Goal: Transaction & Acquisition: Download file/media

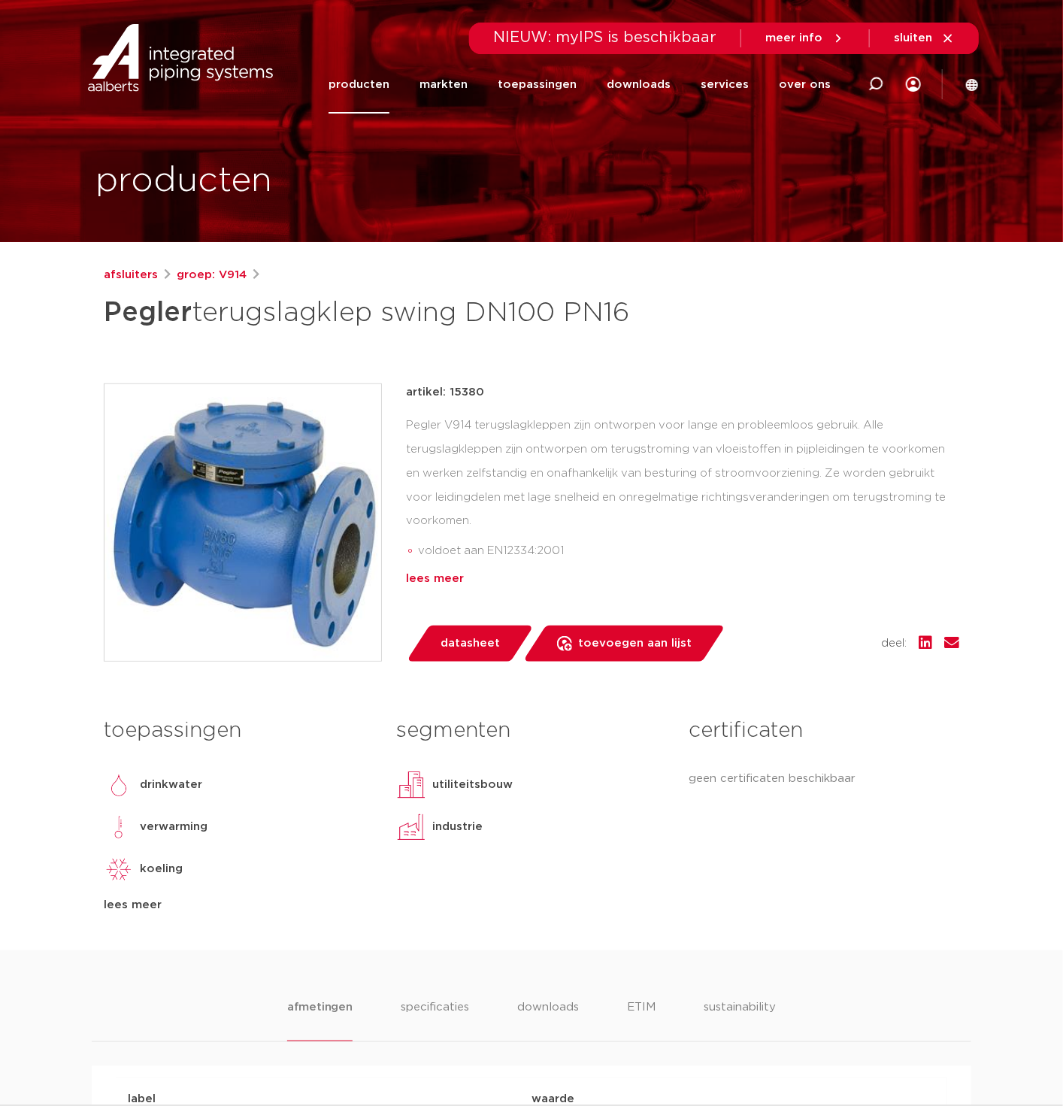
click at [440, 581] on div "lees meer" at bounding box center [683, 579] width 554 height 18
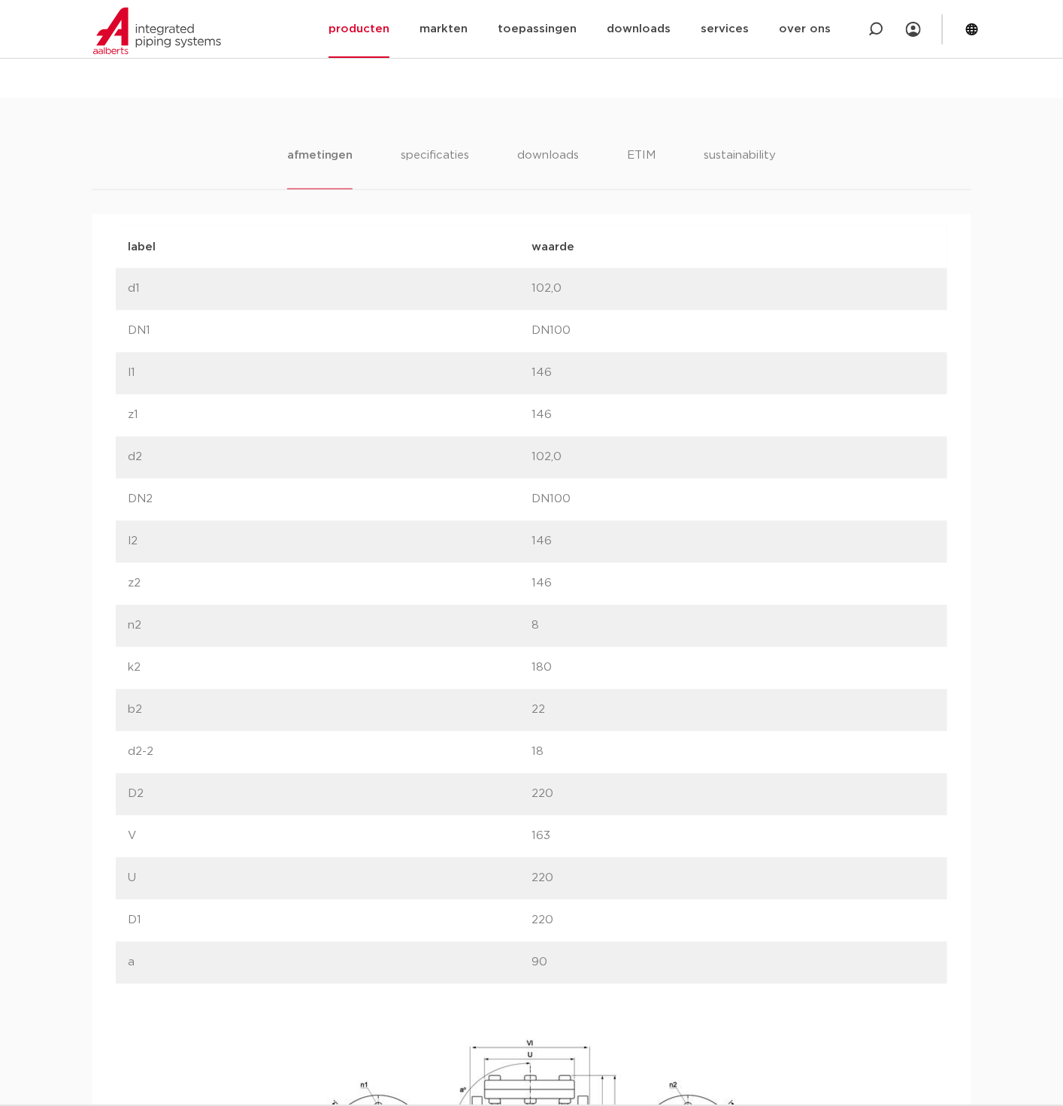
scroll to position [584, 0]
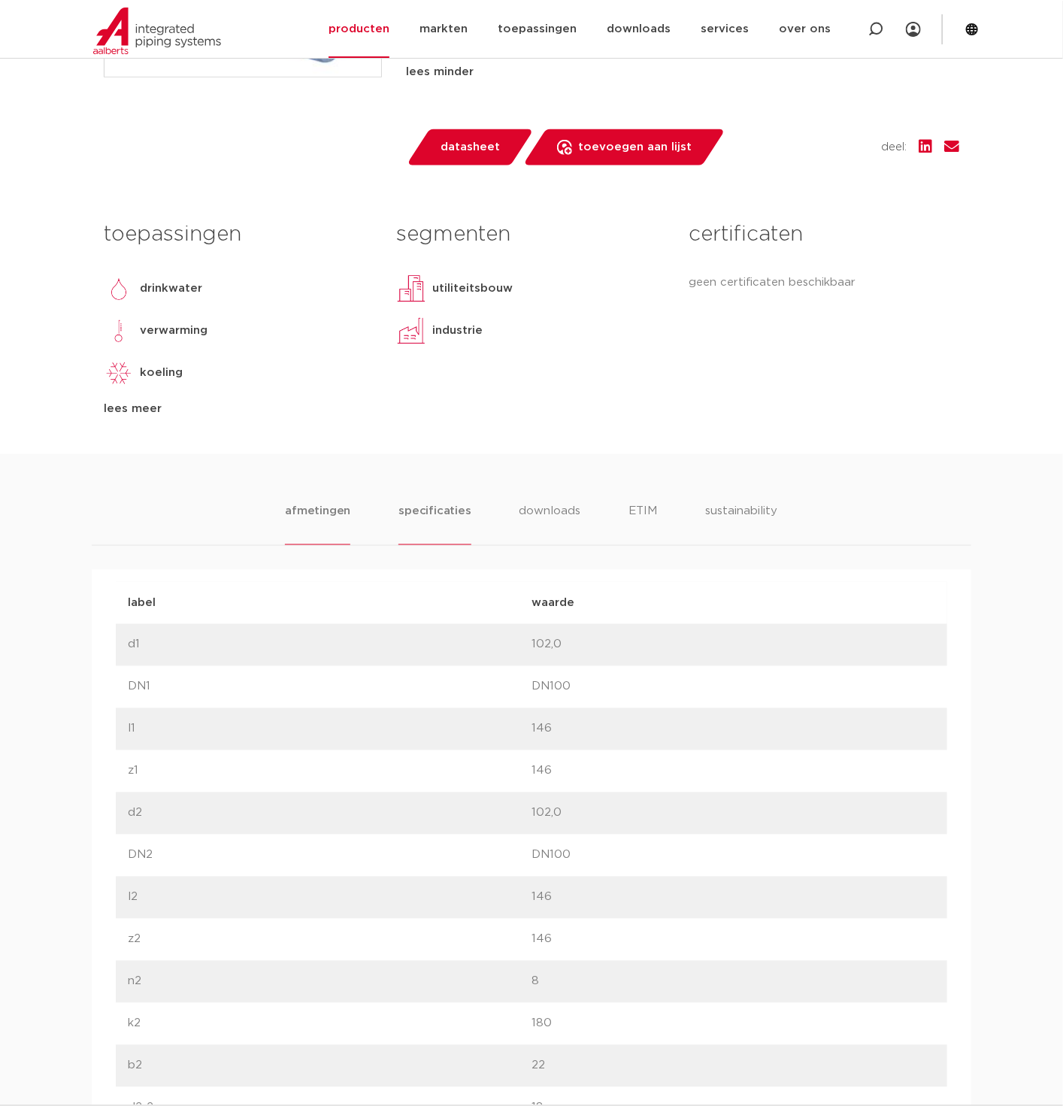
click at [457, 517] on li "specificaties" at bounding box center [435, 523] width 72 height 43
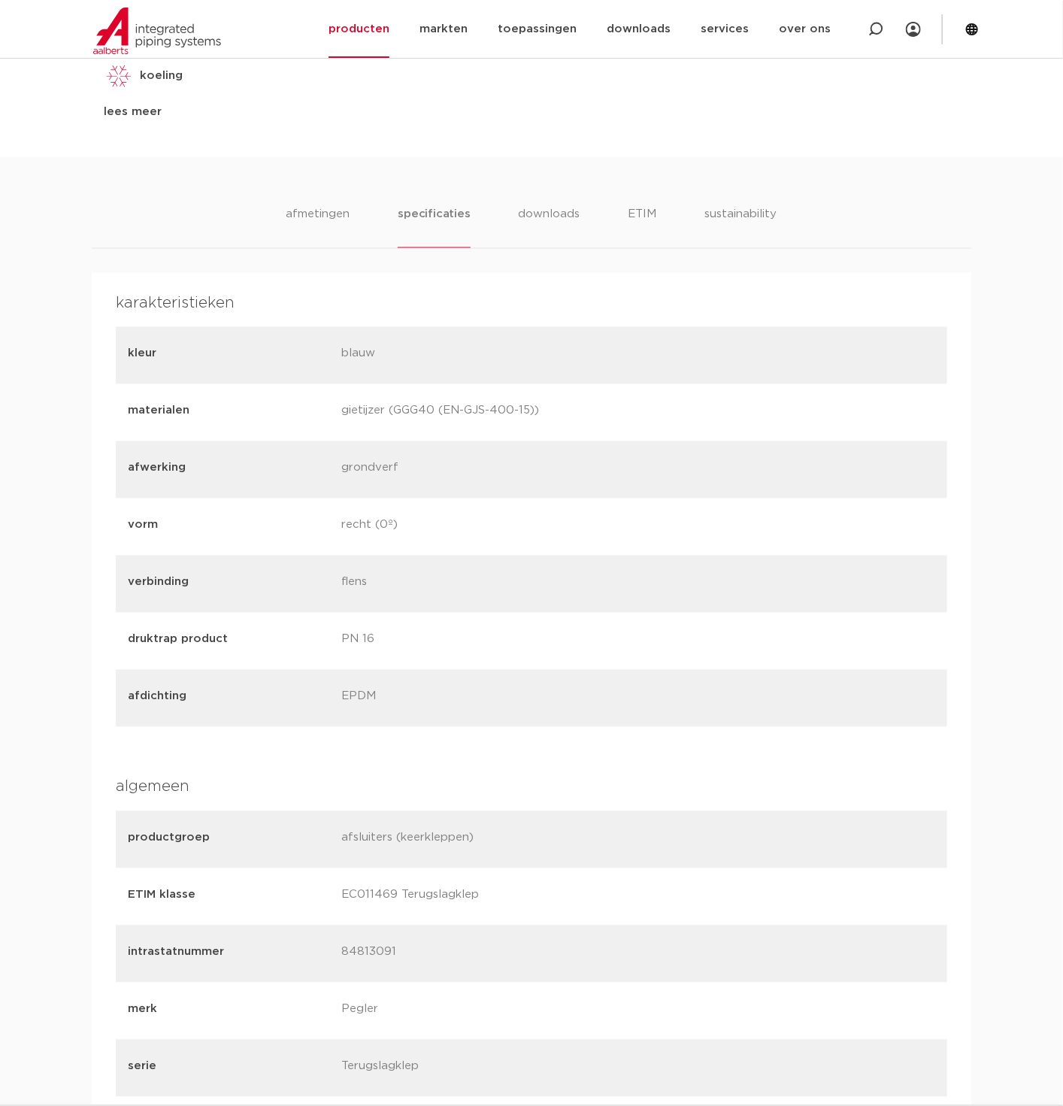
scroll to position [779, 0]
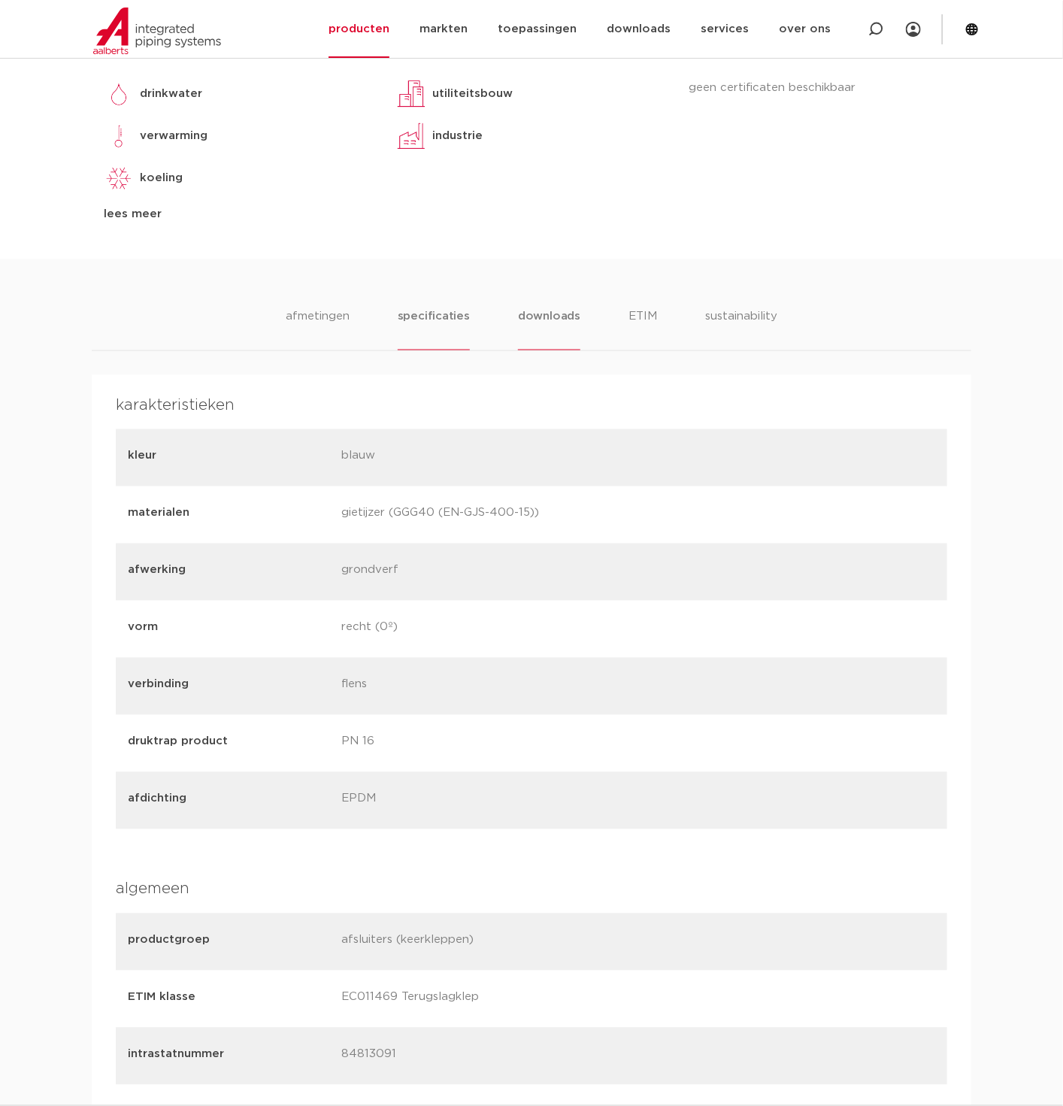
click at [559, 308] on li "downloads" at bounding box center [549, 329] width 62 height 43
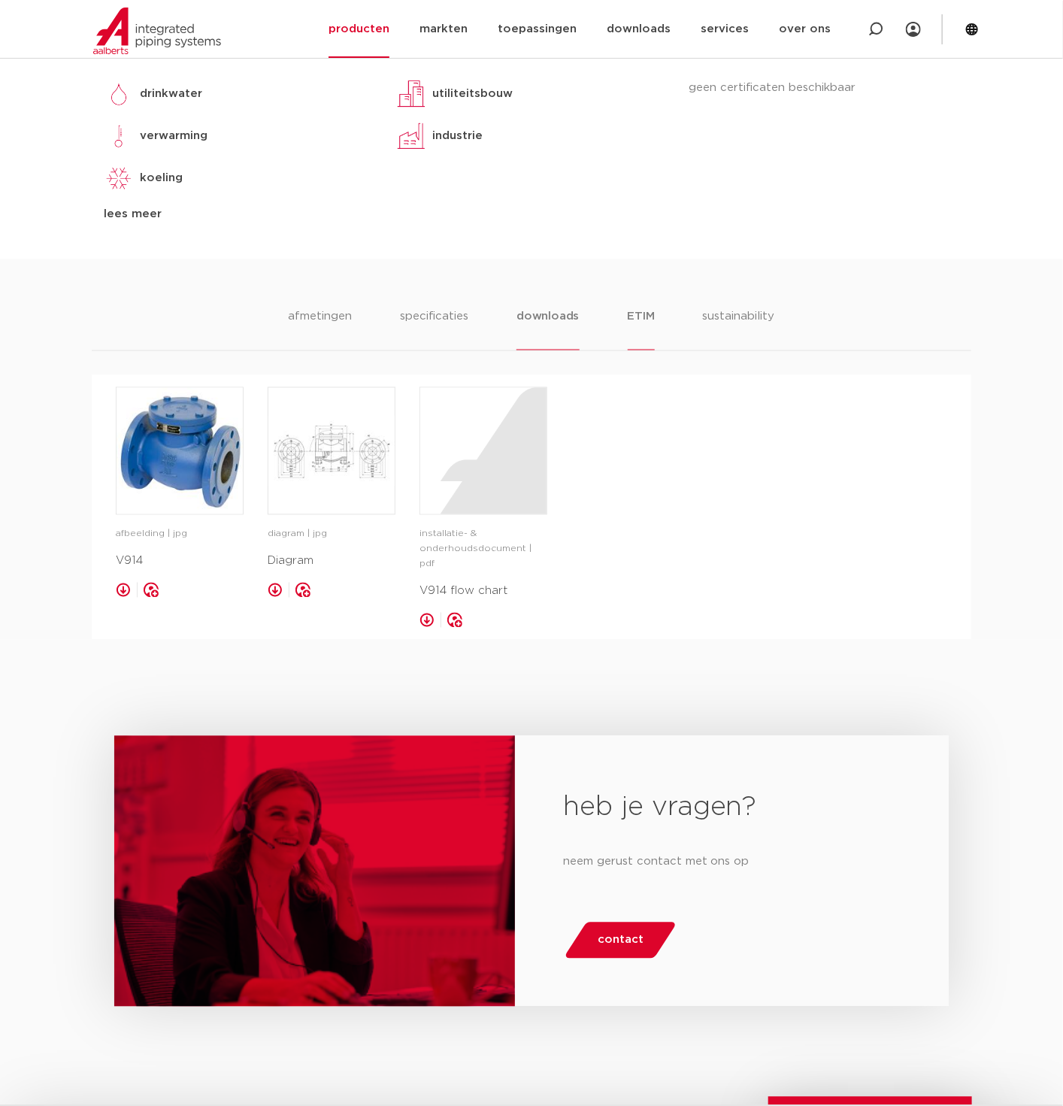
click at [642, 316] on li "ETIM" at bounding box center [641, 329] width 27 height 43
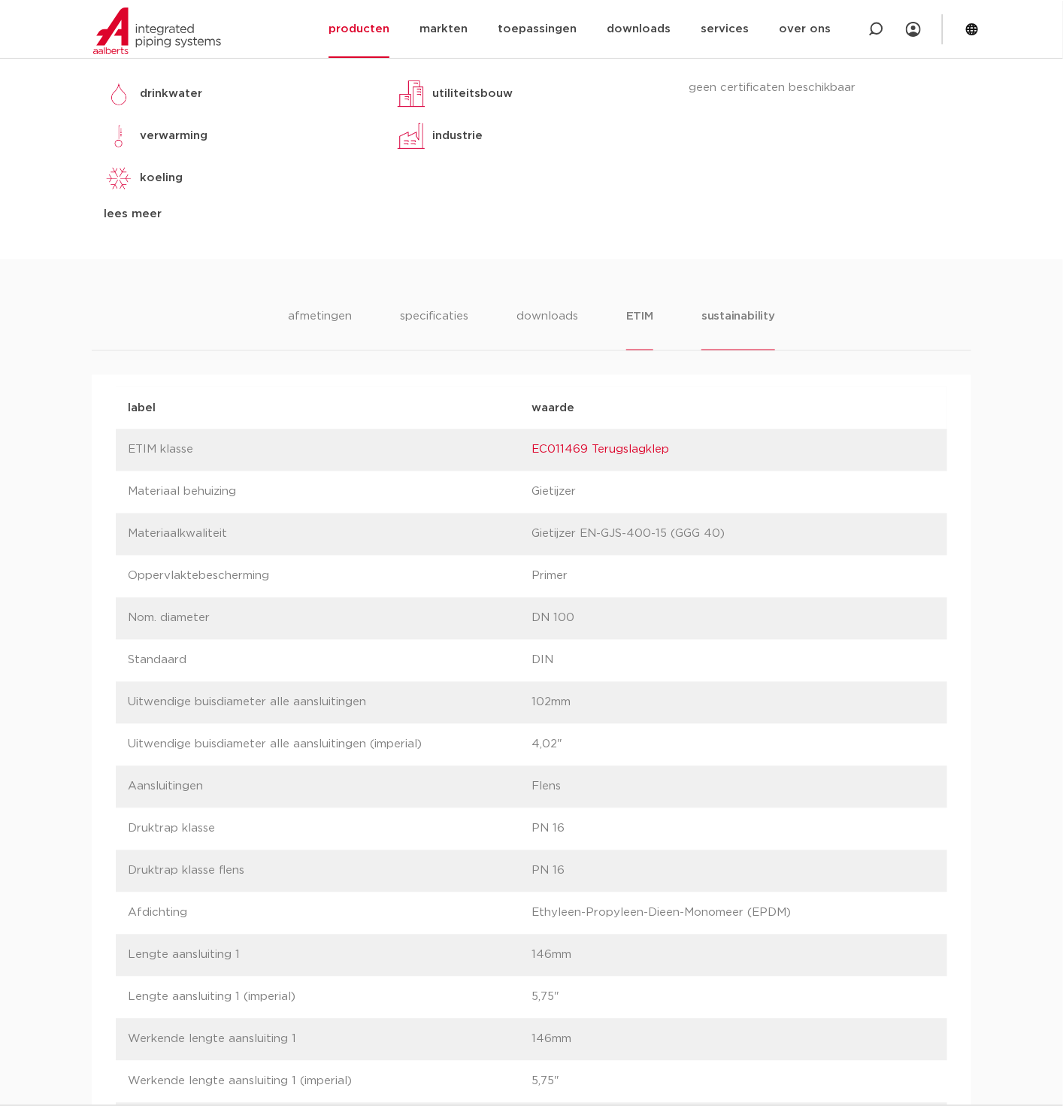
click at [739, 316] on li "sustainability" at bounding box center [739, 329] width 74 height 43
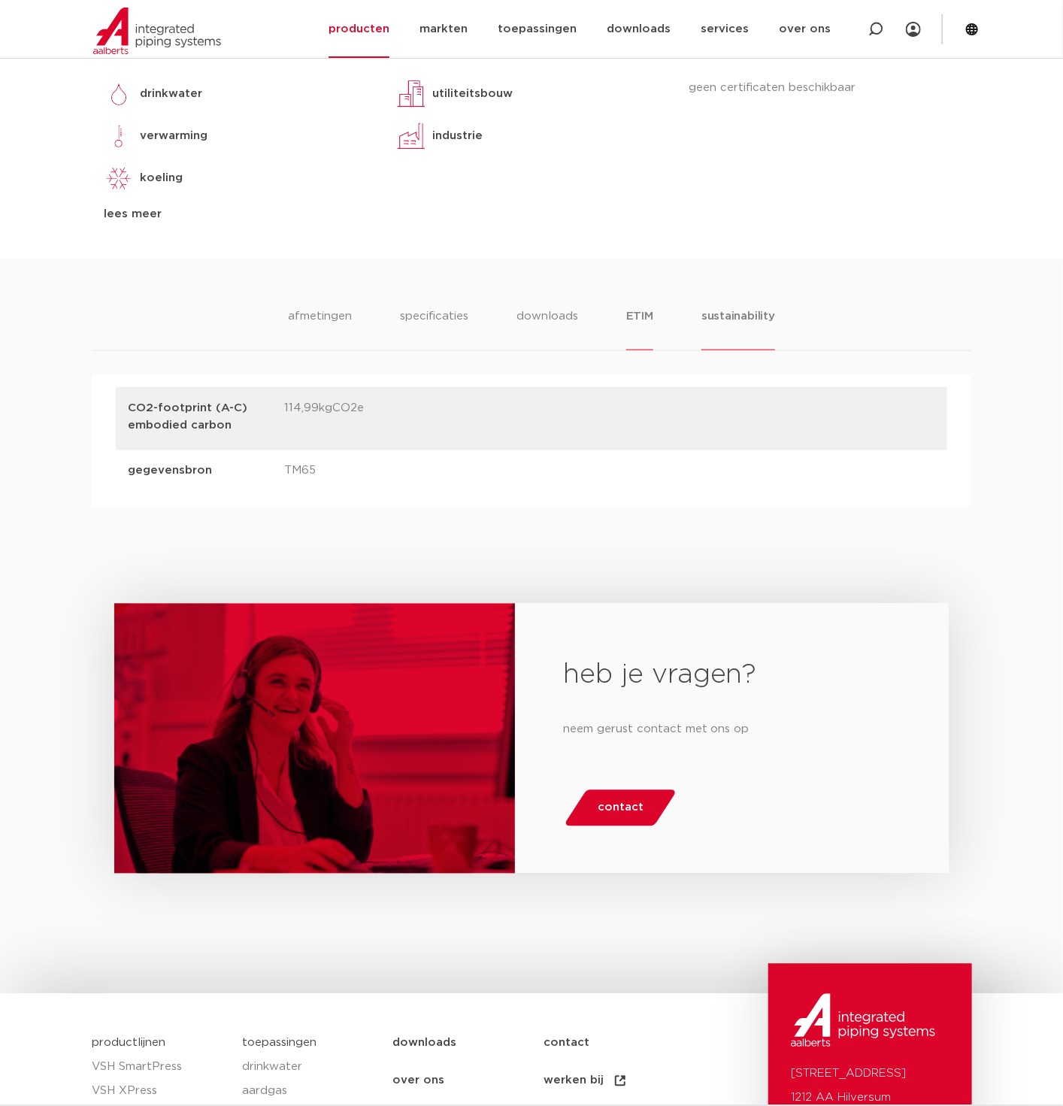
click at [654, 318] on li "ETIM" at bounding box center [639, 329] width 27 height 43
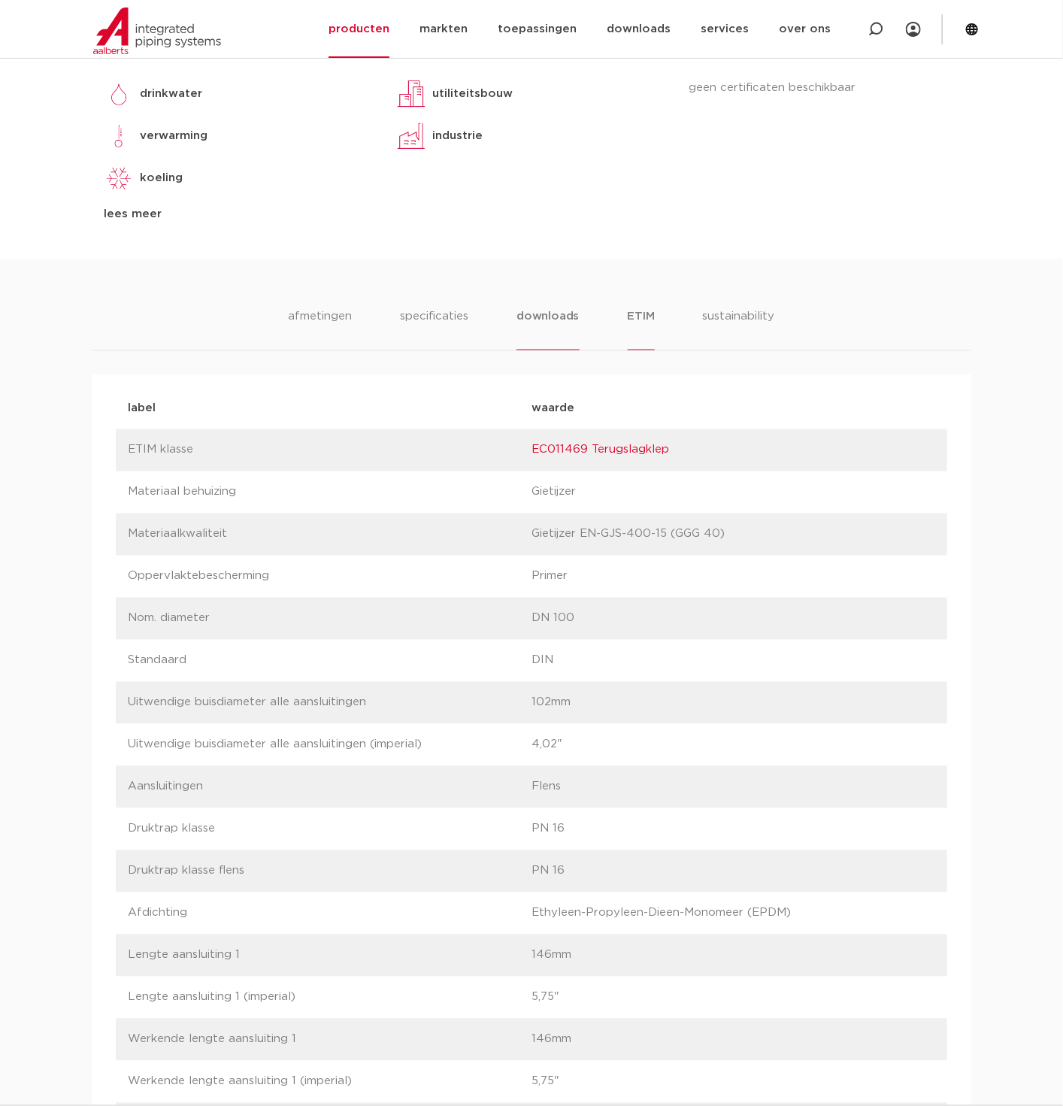
click at [532, 320] on li "downloads" at bounding box center [548, 329] width 62 height 43
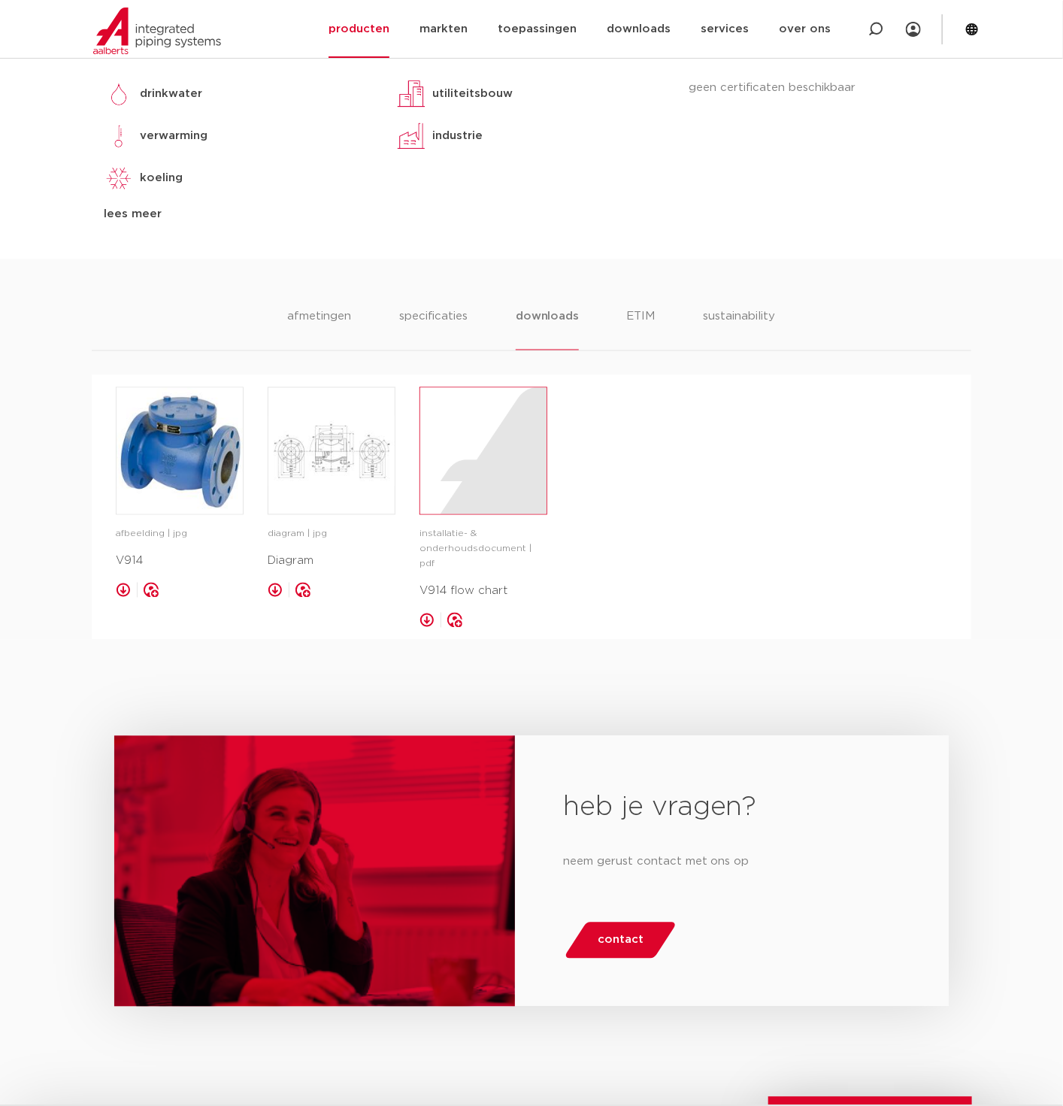
click at [513, 494] on div at bounding box center [483, 451] width 126 height 126
click at [427, 320] on li "specificaties" at bounding box center [434, 329] width 72 height 43
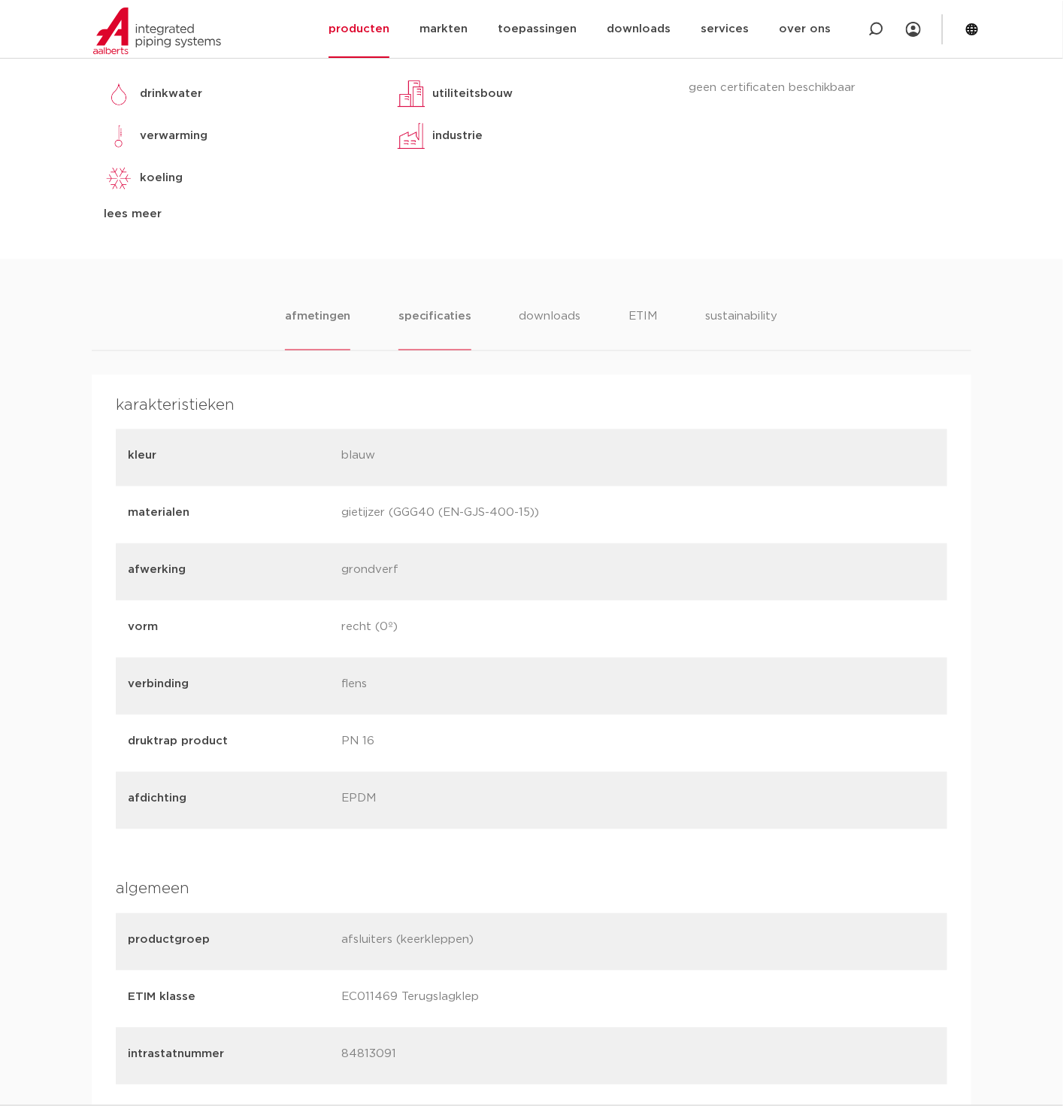
click at [324, 310] on li "afmetingen" at bounding box center [317, 329] width 65 height 43
